Goal: Transaction & Acquisition: Purchase product/service

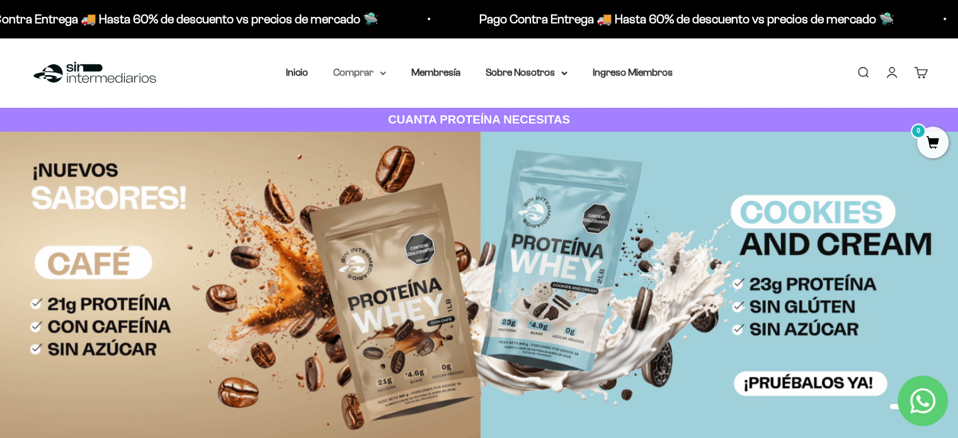
click at [365, 69] on summary "Comprar" at bounding box center [359, 72] width 53 height 16
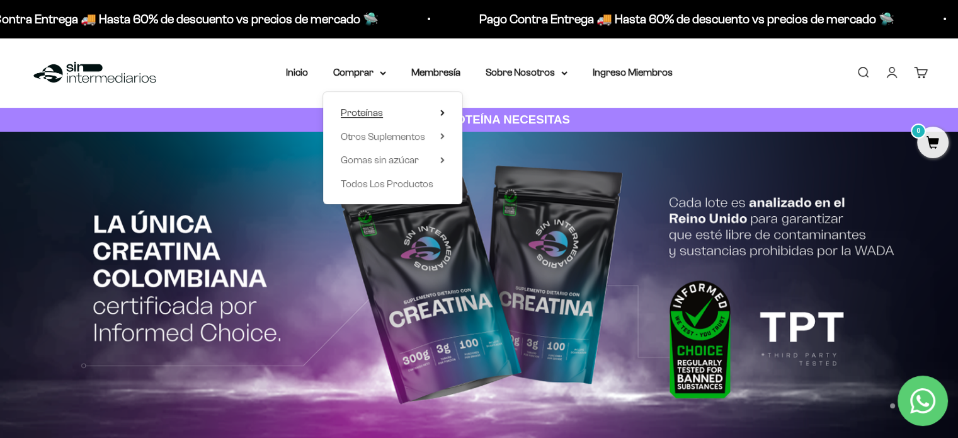
click at [413, 105] on summary "Proteínas" at bounding box center [393, 113] width 104 height 16
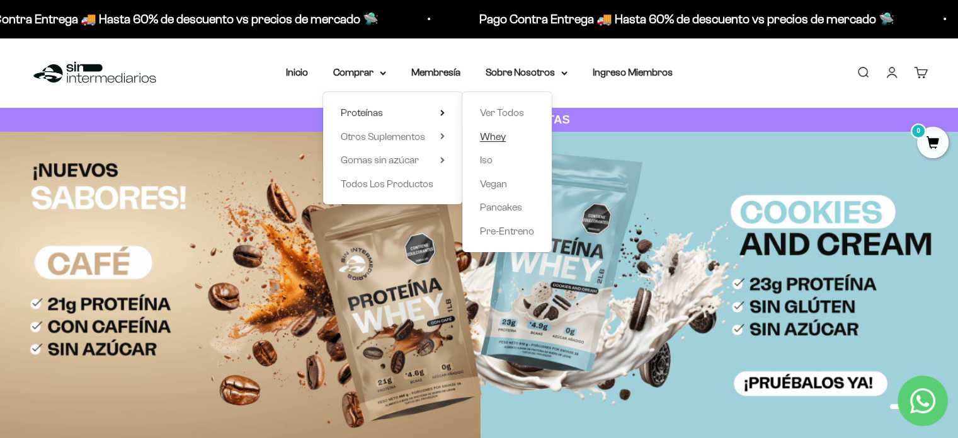
click at [494, 135] on span "Whey" at bounding box center [493, 136] width 26 height 11
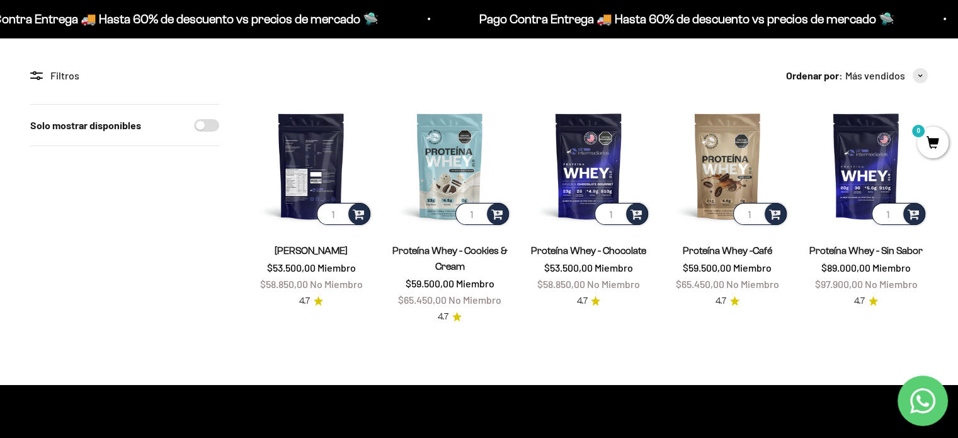
scroll to position [103, 0]
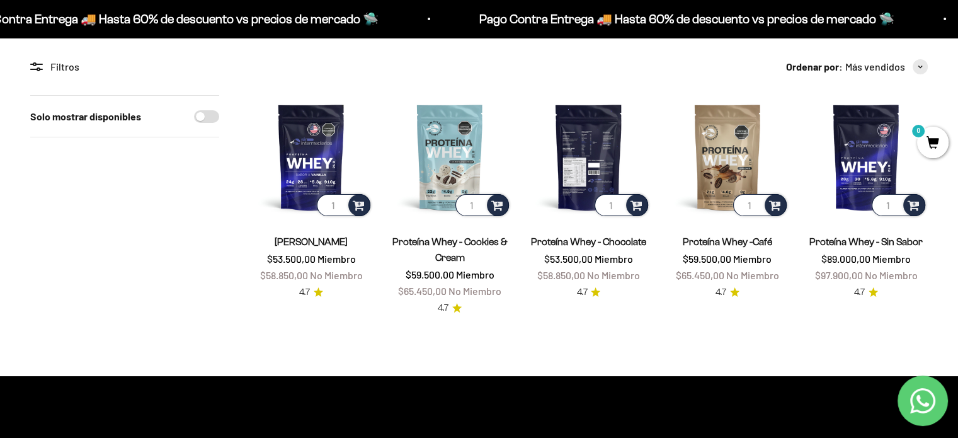
click at [581, 167] on img at bounding box center [588, 156] width 123 height 123
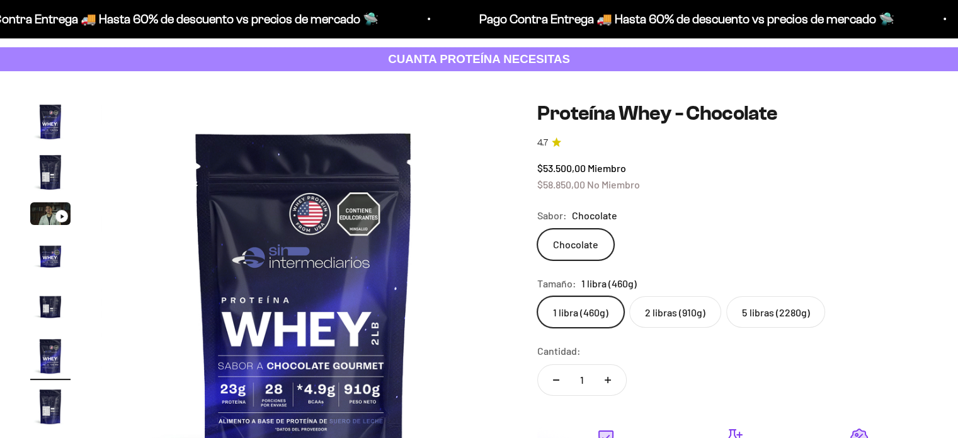
scroll to position [0, 2108]
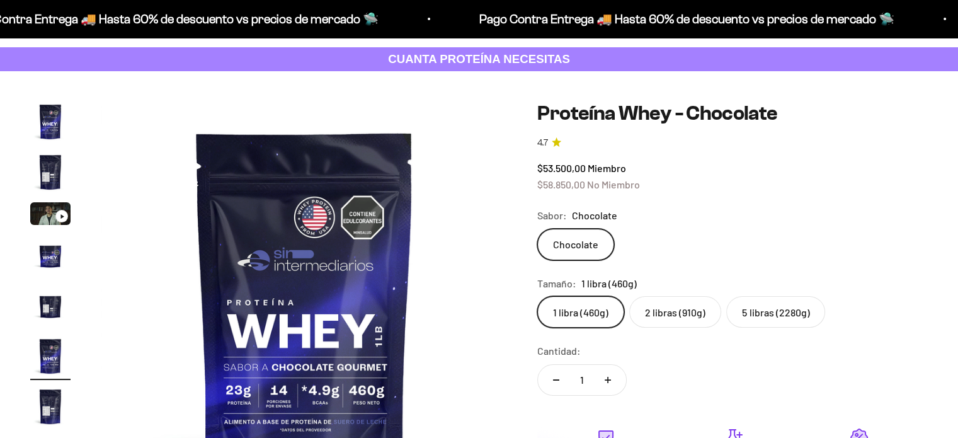
click at [773, 305] on label "5 libras (2280g)" at bounding box center [775, 311] width 99 height 31
click at [537, 296] on input "5 libras (2280g)" at bounding box center [537, 295] width 1 height 1
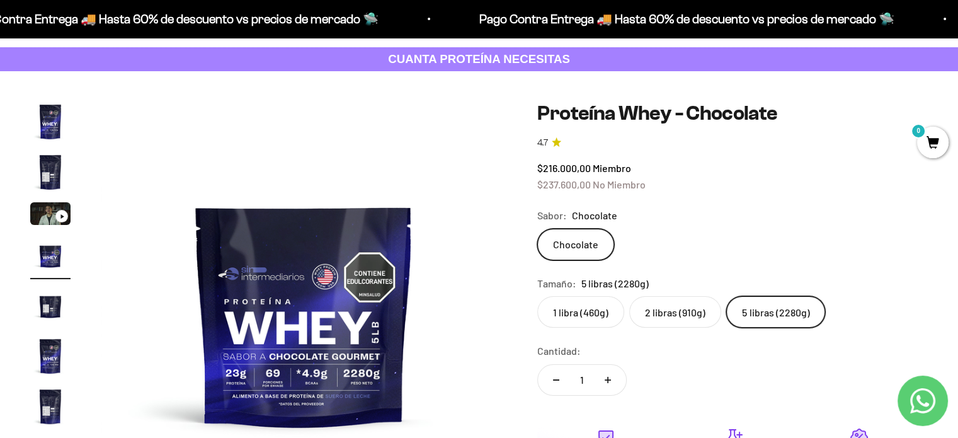
scroll to position [161, 0]
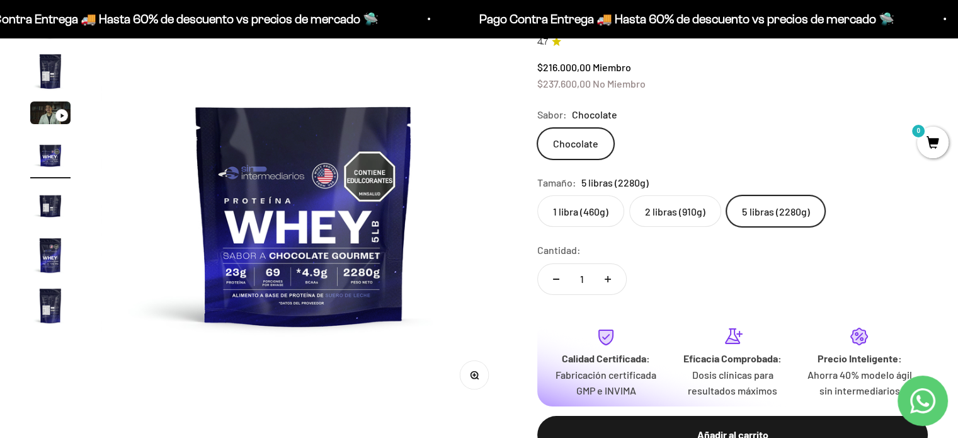
click at [680, 209] on label "2 libras (910g)" at bounding box center [675, 210] width 92 height 31
click at [537, 195] on input "2 libras (910g)" at bounding box center [537, 195] width 1 height 1
